Goal: Task Accomplishment & Management: Manage account settings

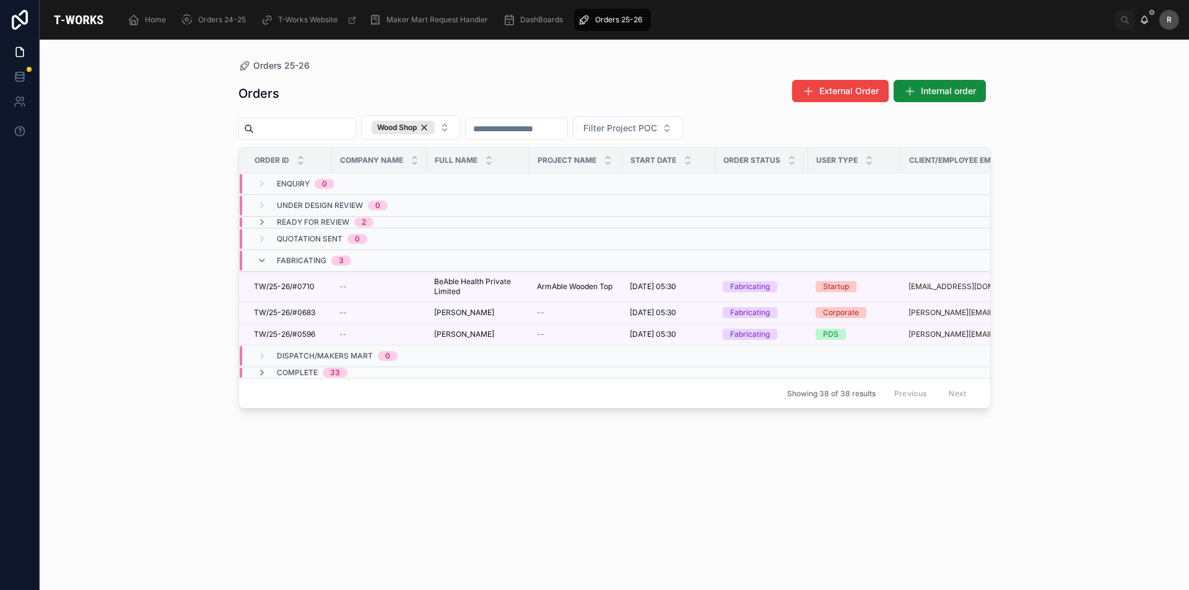
click at [273, 217] on td "Ready for Review 2" at bounding box center [384, 223] width 291 height 12
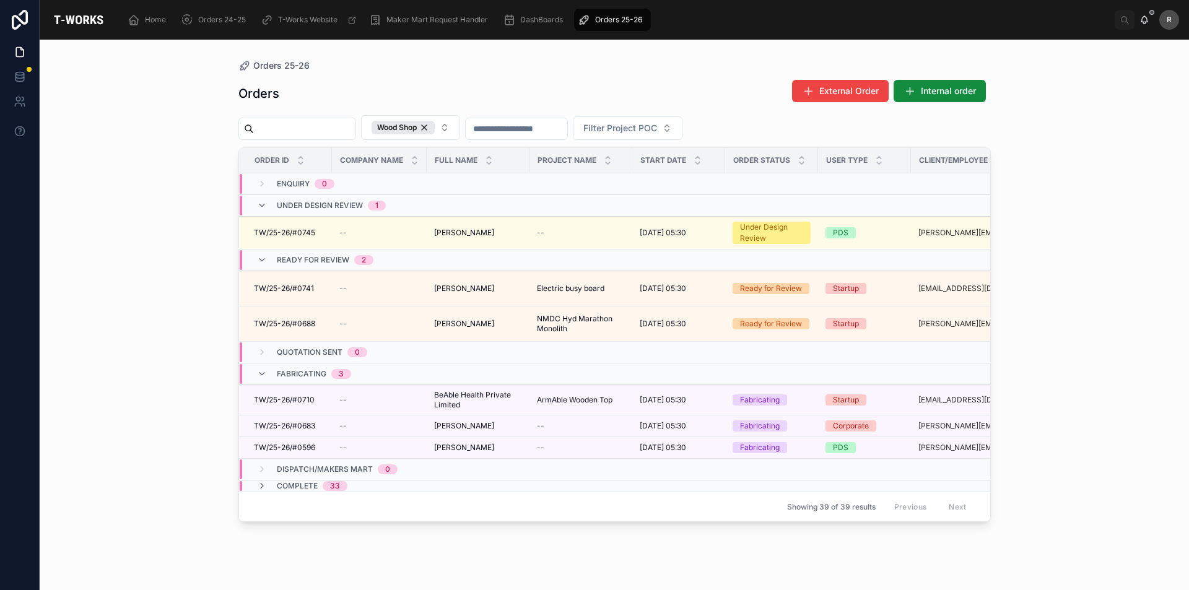
click at [276, 182] on div "Enquiry 0" at bounding box center [295, 184] width 77 height 20
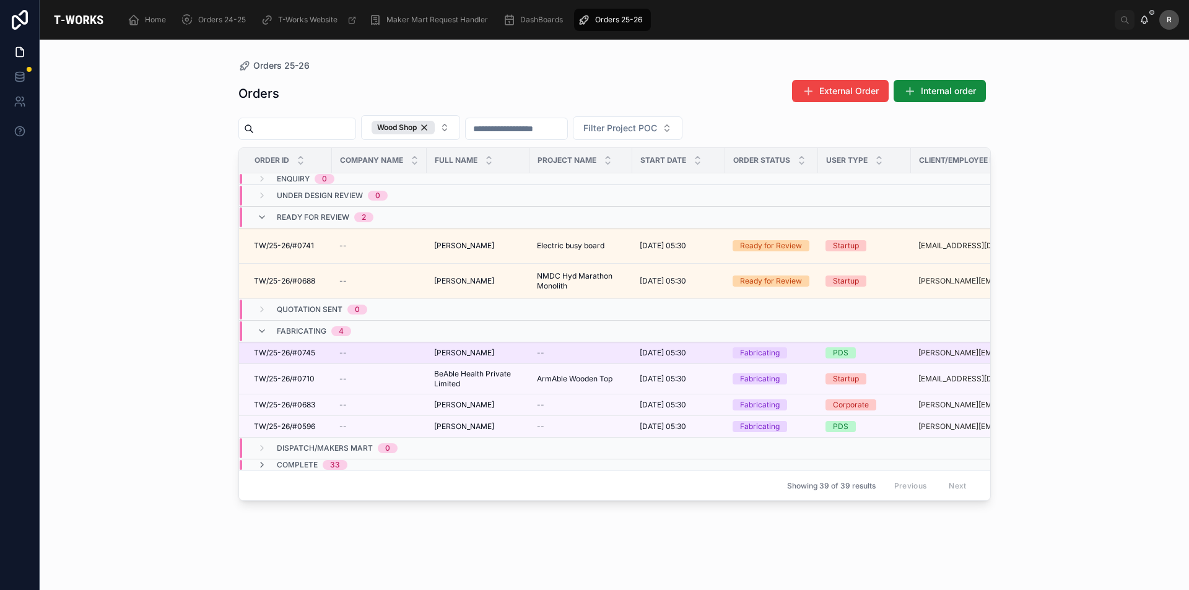
click at [313, 356] on span "TW/25-26/#0745" at bounding box center [284, 353] width 61 height 10
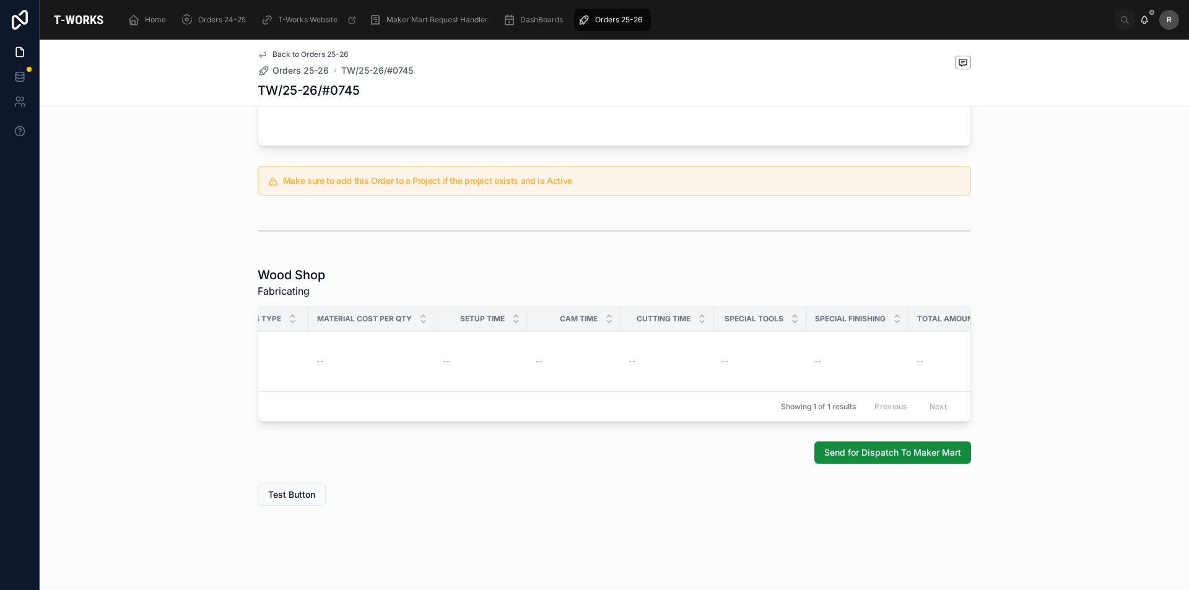
scroll to position [0, 1066]
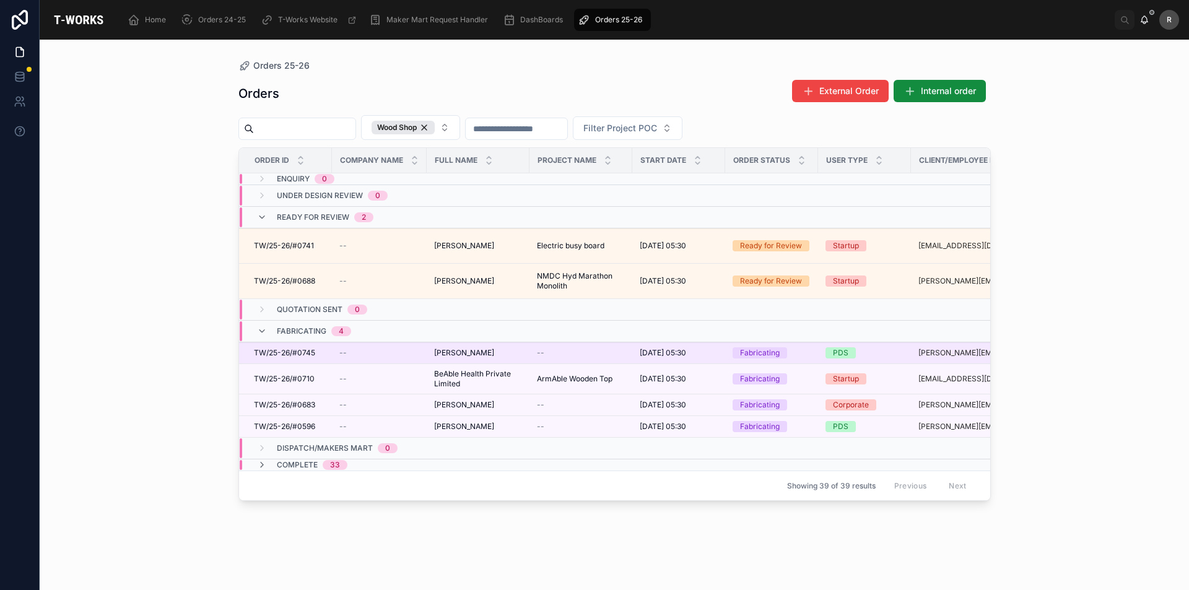
click at [631, 351] on td "--" at bounding box center [581, 354] width 103 height 22
click at [422, 351] on td "--" at bounding box center [379, 354] width 95 height 22
click at [447, 351] on span "[PERSON_NAME]" at bounding box center [464, 353] width 60 height 10
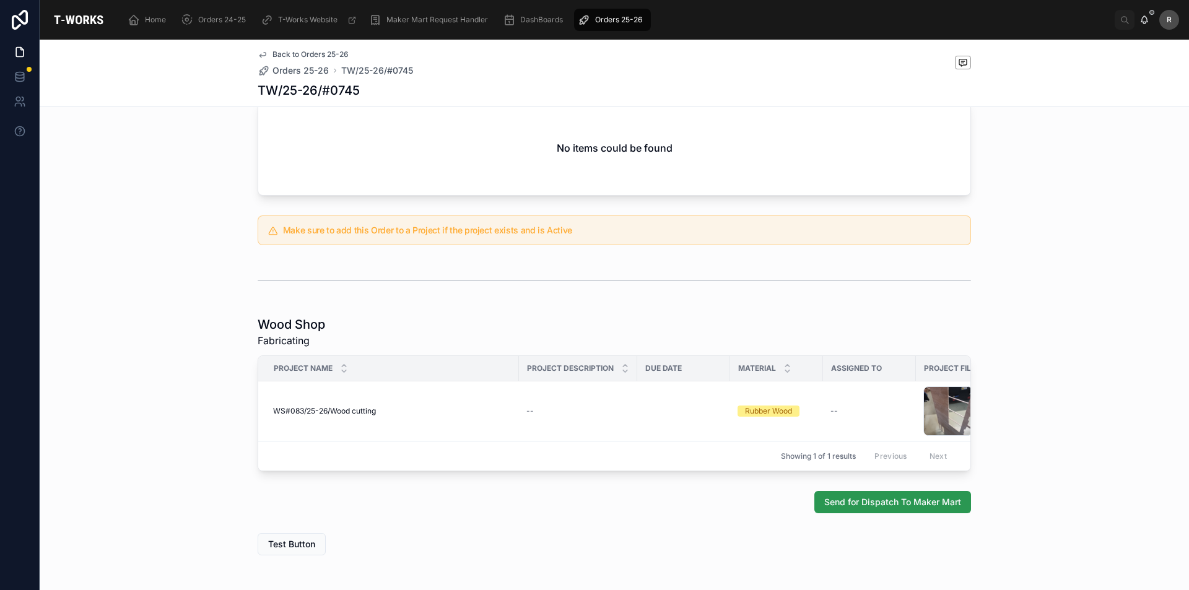
scroll to position [519, 0]
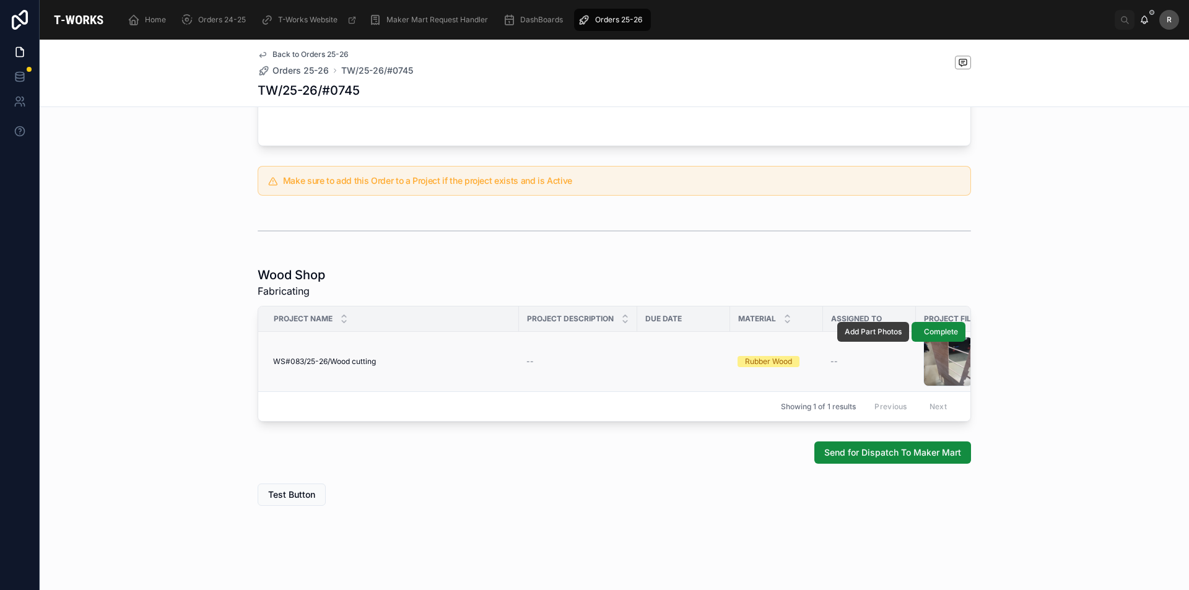
click at [866, 322] on button "Add Part Photos" at bounding box center [874, 332] width 72 height 20
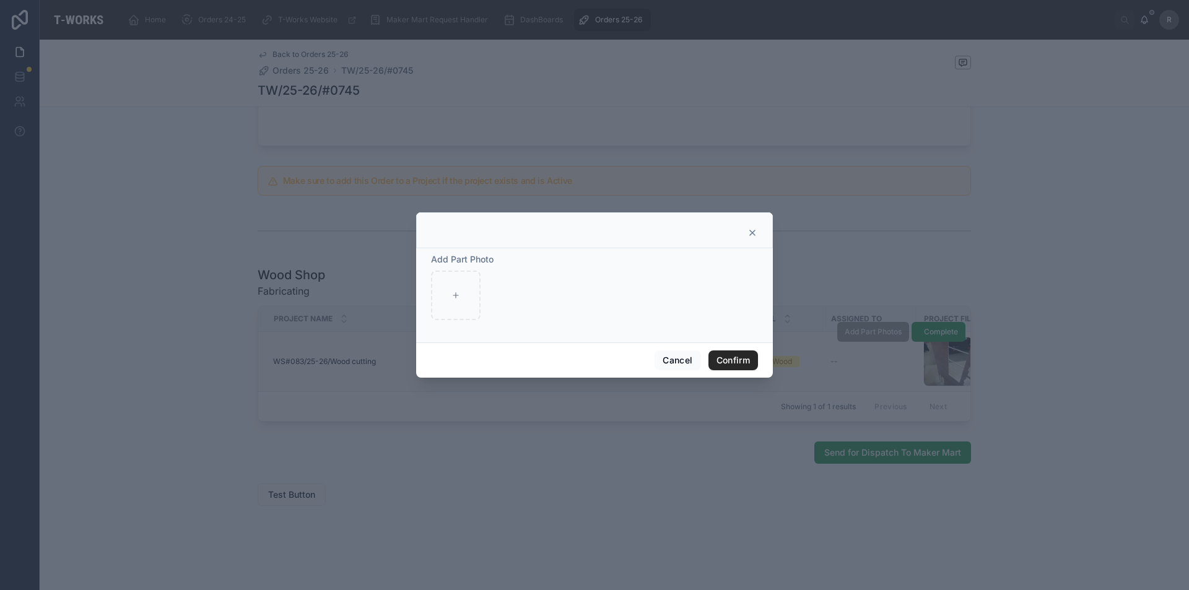
click at [453, 269] on div "Add Part Photo" at bounding box center [594, 286] width 327 height 67
click at [457, 299] on icon at bounding box center [456, 295] width 9 height 9
type input "**********"
click at [739, 349] on div "Cancel Confirm" at bounding box center [594, 360] width 357 height 35
click at [740, 354] on button "Confirm" at bounding box center [734, 361] width 50 height 20
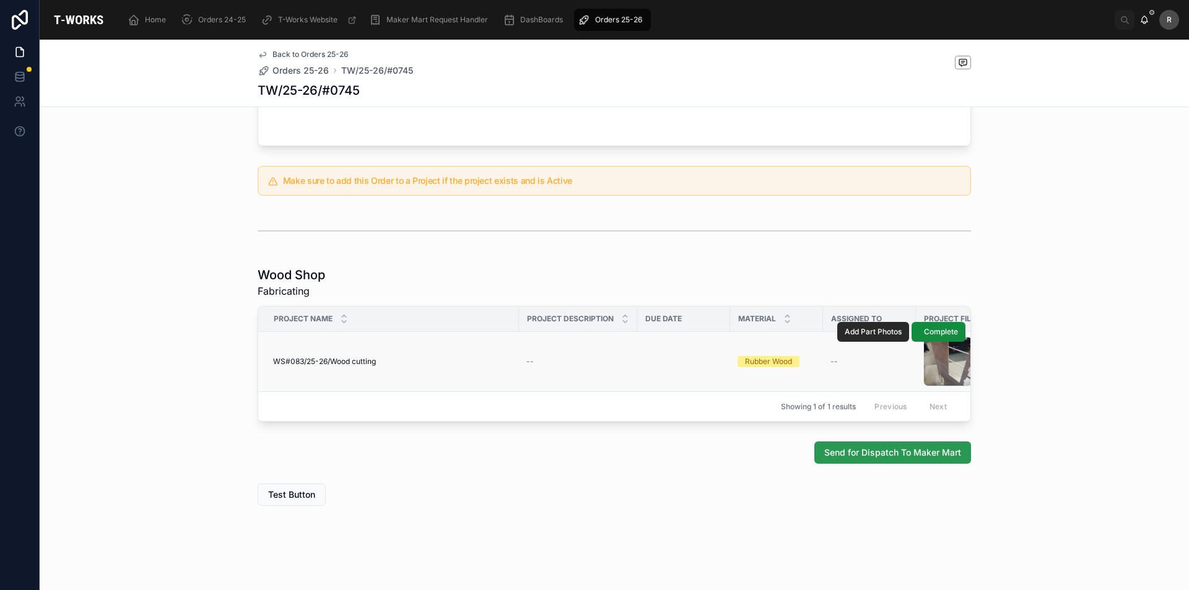
click at [908, 448] on span "Send for Dispatch To Maker Mart" at bounding box center [893, 453] width 137 height 12
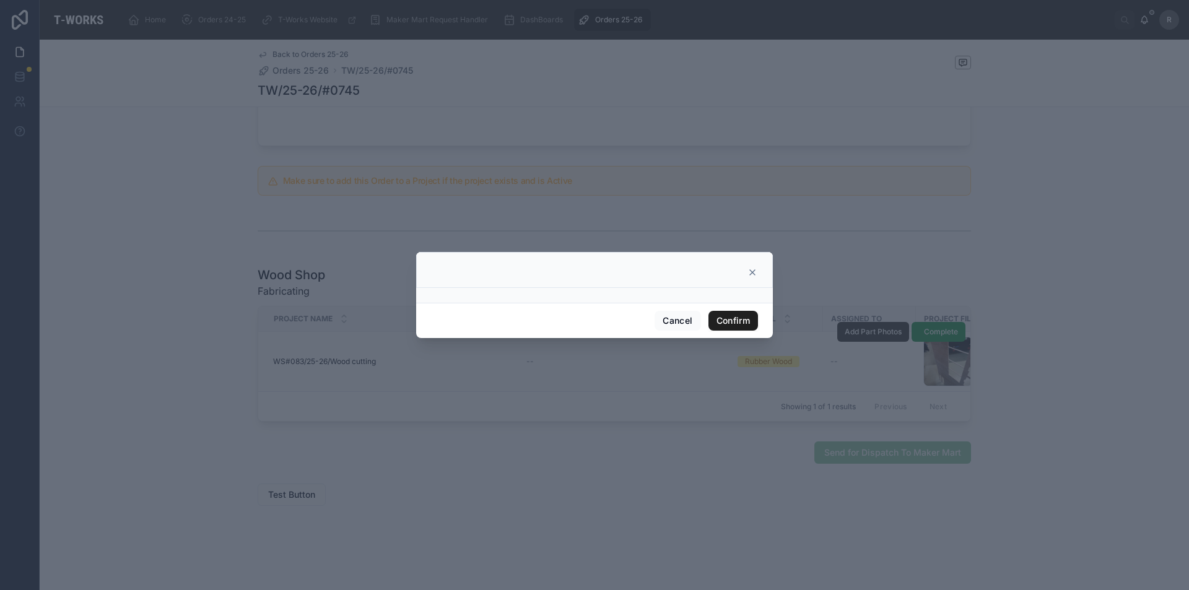
click at [740, 330] on button "Confirm" at bounding box center [734, 321] width 50 height 20
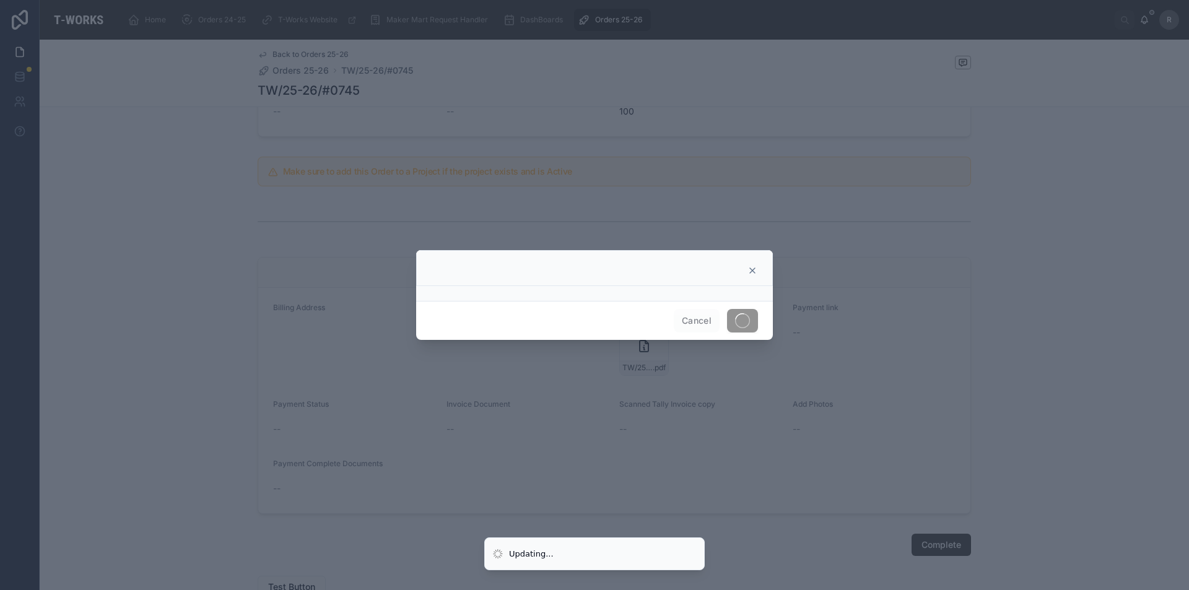
click at [739, 325] on span at bounding box center [742, 321] width 31 height 24
